Goal: Navigation & Orientation: Find specific page/section

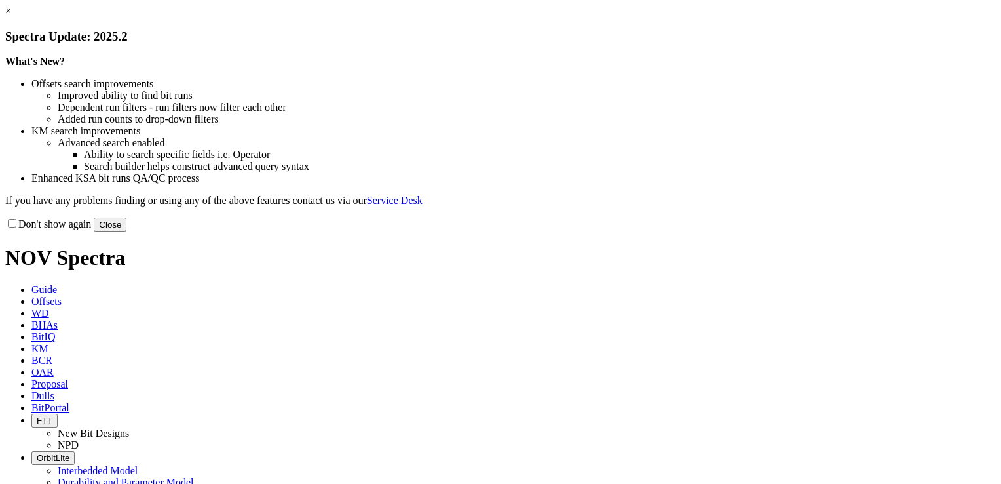
click at [11, 16] on link "×" at bounding box center [8, 10] width 6 height 11
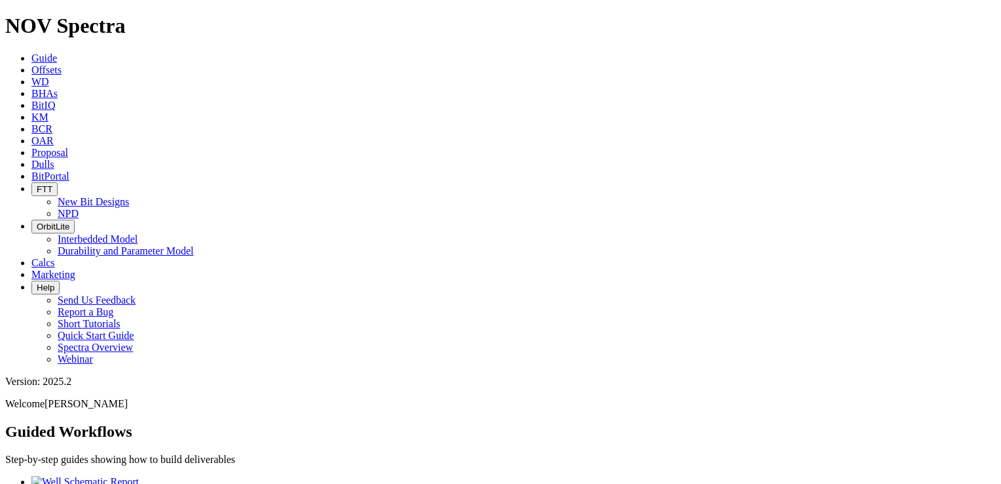
click at [69, 170] on span "BitPortal" at bounding box center [50, 175] width 38 height 11
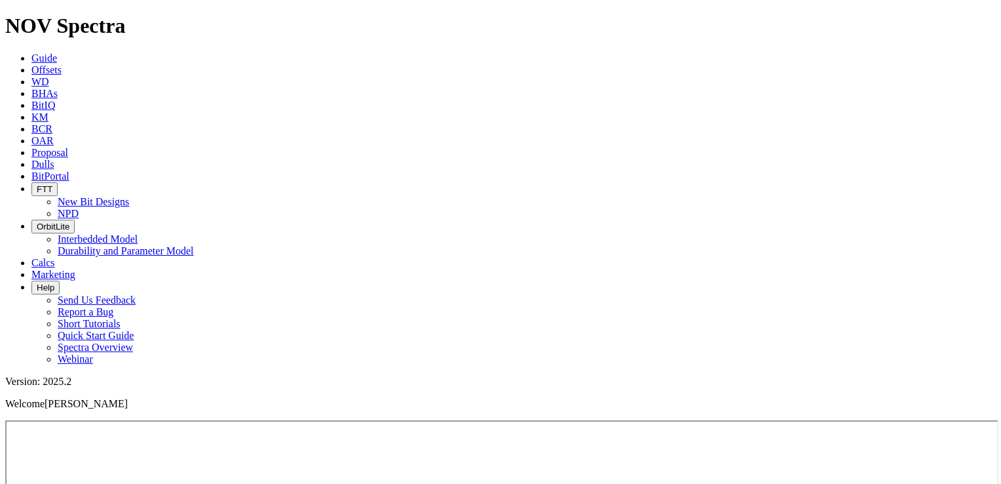
click at [37, 184] on icon "button" at bounding box center [37, 189] width 0 height 10
click at [129, 196] on link "New Bit Designs" at bounding box center [93, 201] width 71 height 11
click at [52, 184] on span "FTT" at bounding box center [45, 189] width 16 height 10
click at [79, 208] on link "NPD" at bounding box center [68, 213] width 21 height 11
